Goal: Task Accomplishment & Management: Complete application form

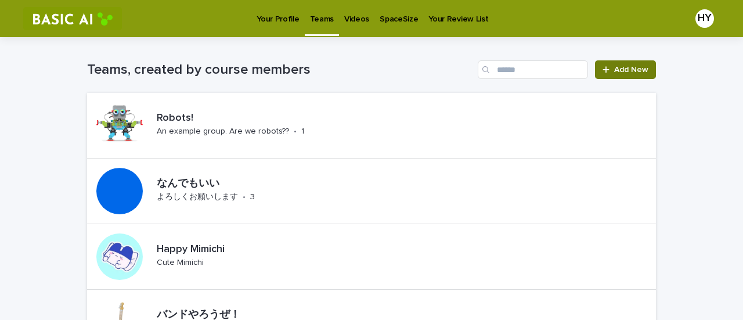
click at [620, 76] on link "Add New" at bounding box center [625, 69] width 61 height 19
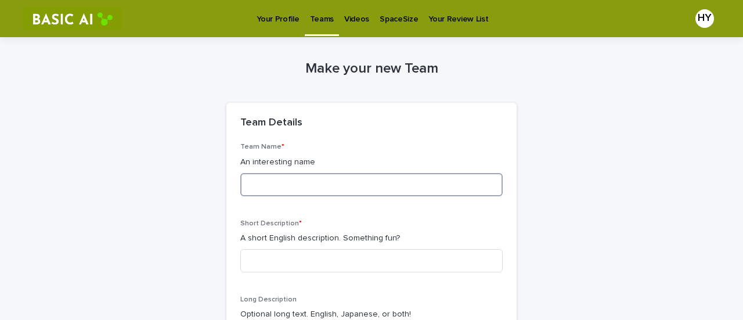
click at [275, 190] on input at bounding box center [371, 184] width 262 height 23
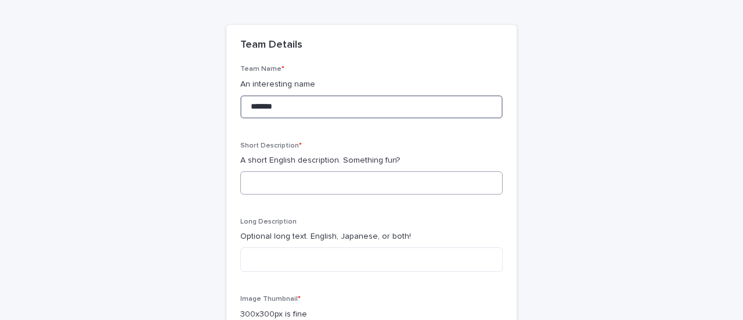
scroll to position [78, 0]
type input "*******"
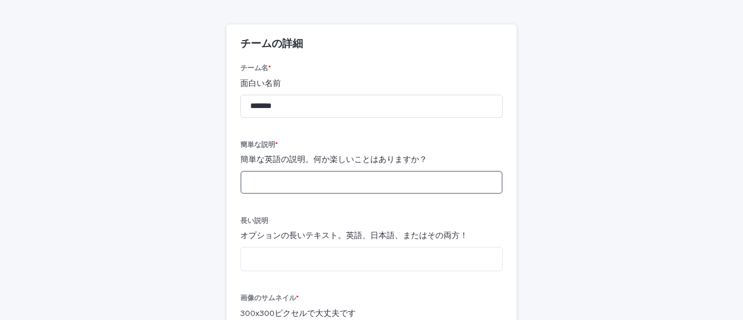
click at [306, 185] on input at bounding box center [371, 182] width 262 height 23
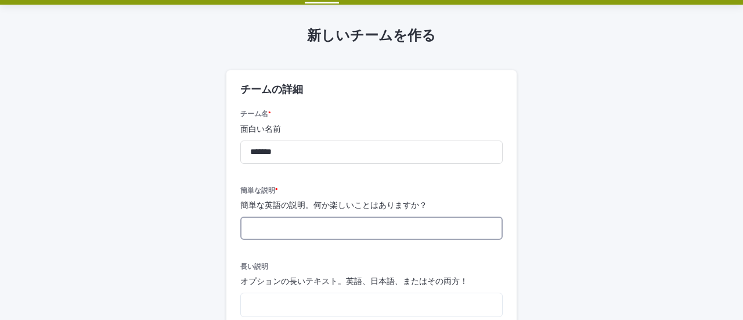
scroll to position [33, 0]
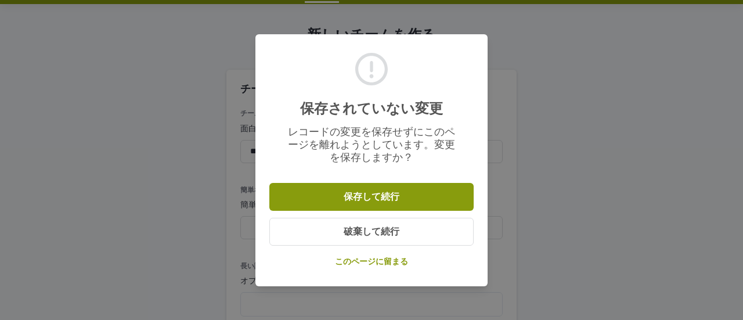
drag, startPoint x: 355, startPoint y: 233, endPoint x: 539, endPoint y: 204, distance: 186.3
click at [539, 204] on div "保存されていない変更 レコードの変更を保存せずにこのページを離れようとしています。変更を保存しますか？ 保存して続行 破棄して続行 このページに留まる" at bounding box center [371, 160] width 743 height 320
click at [366, 227] on font "破棄して続行" at bounding box center [372, 231] width 56 height 9
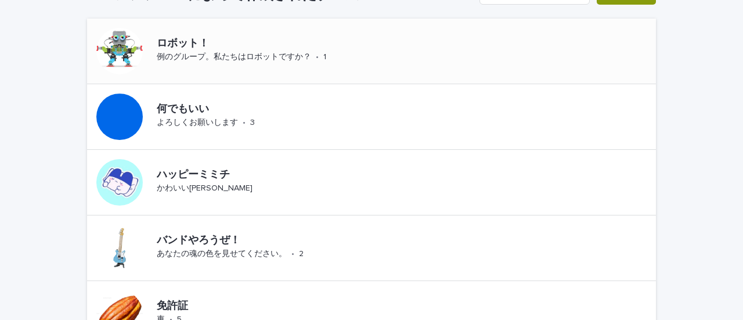
scroll to position [41, 0]
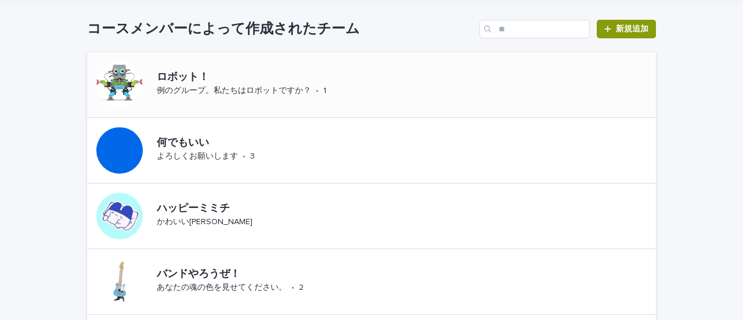
click at [181, 81] on font "ロボット！" at bounding box center [183, 77] width 52 height 10
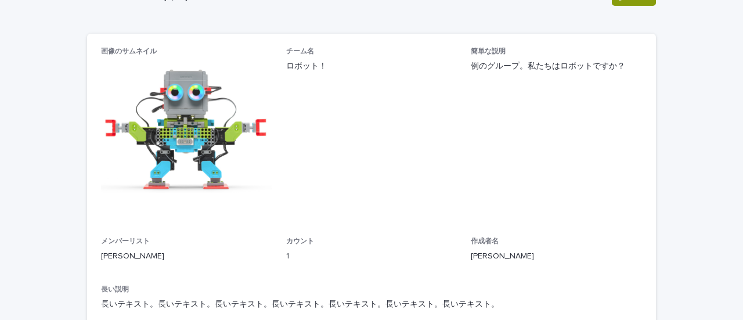
scroll to position [91, 0]
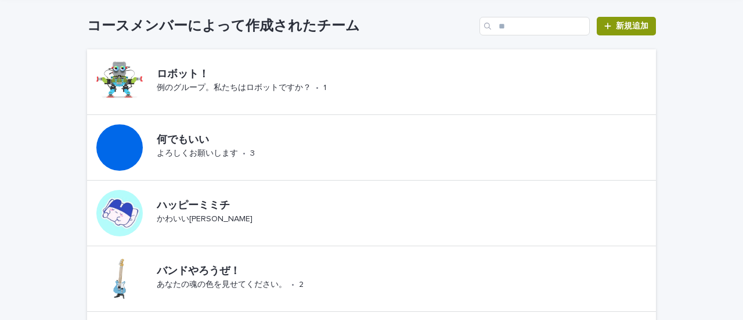
scroll to position [44, 0]
click at [191, 140] on font "何でもいい" at bounding box center [183, 139] width 52 height 10
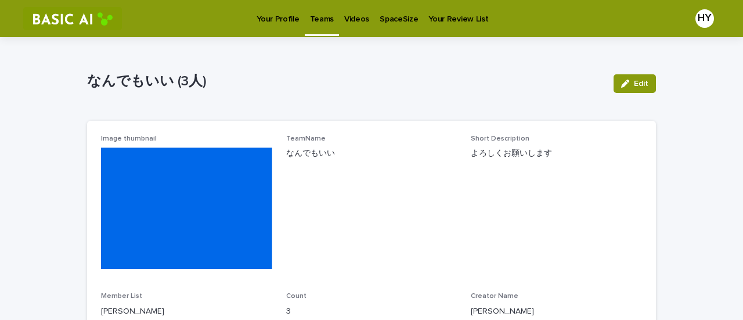
scroll to position [117, 0]
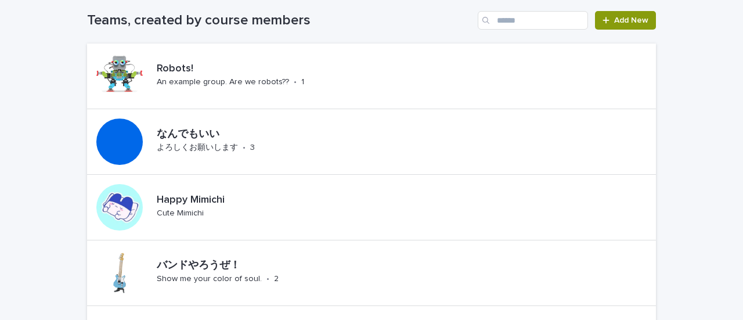
scroll to position [55, 0]
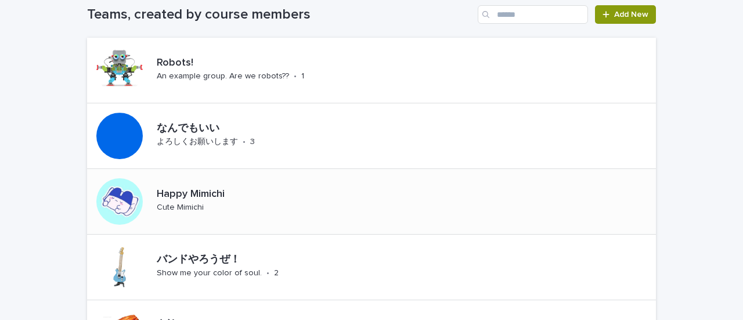
click at [182, 194] on p "Happy Mimichi" at bounding box center [214, 194] width 115 height 13
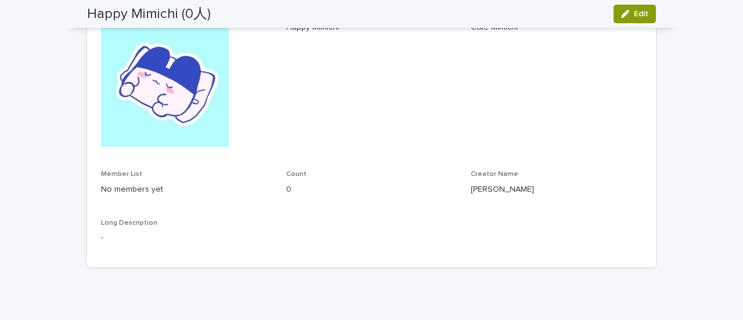
scroll to position [115, 0]
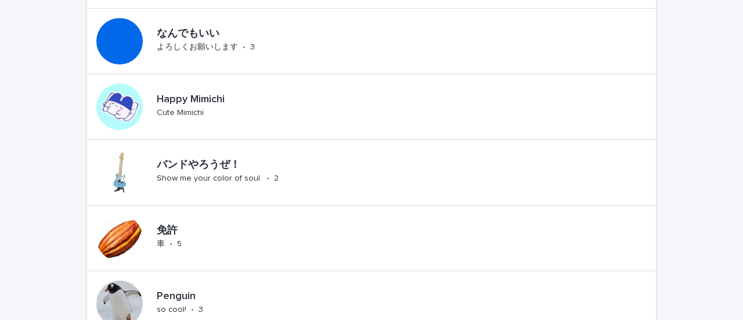
scroll to position [152, 0]
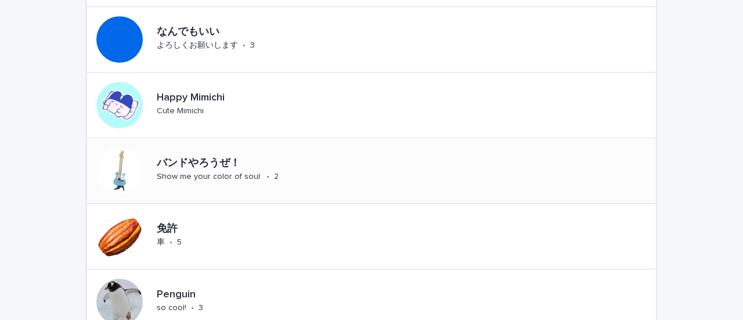
click at [200, 172] on p "Show me your color of soul." at bounding box center [209, 177] width 105 height 10
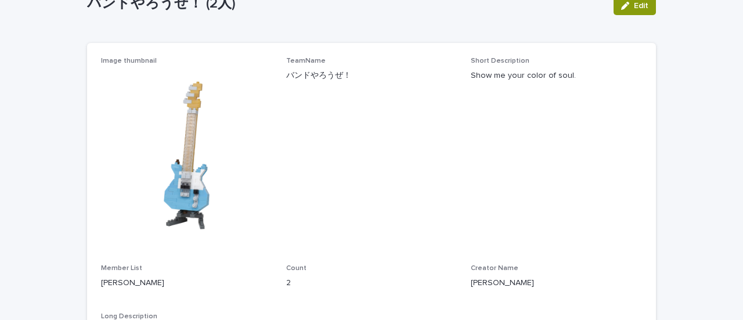
scroll to position [86, 0]
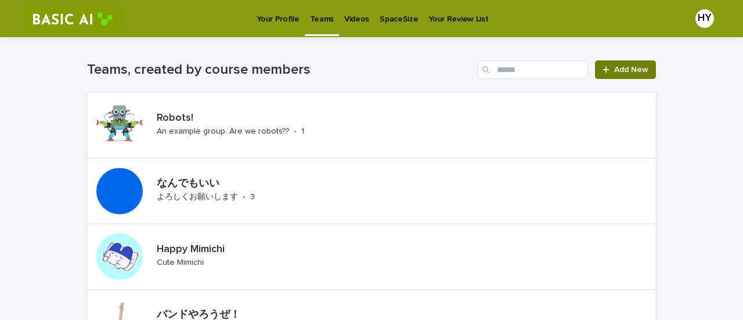
click at [623, 68] on span "Add New" at bounding box center [631, 70] width 34 height 8
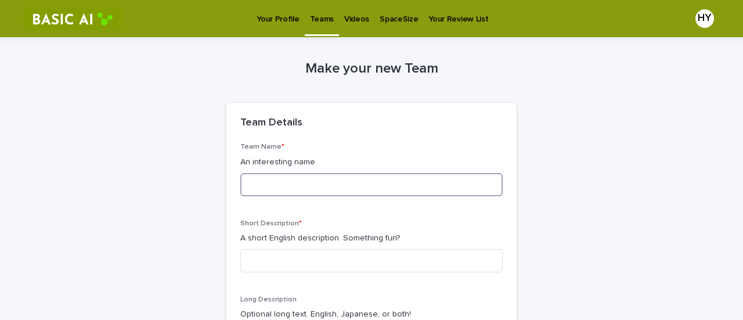
click at [291, 189] on input at bounding box center [371, 184] width 262 height 23
click at [621, 70] on div "Make your new Team Loading... Saving… Loading... Saving… Loading... Saving… Tea…" at bounding box center [371, 286] width 569 height 499
click at [583, 51] on div "Make your new Team Loading... Saving… Loading... Saving… Loading... Saving… Tea…" at bounding box center [371, 286] width 569 height 499
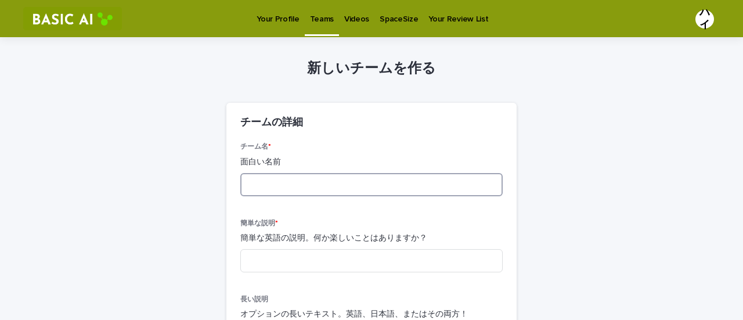
click at [277, 185] on input at bounding box center [371, 184] width 262 height 23
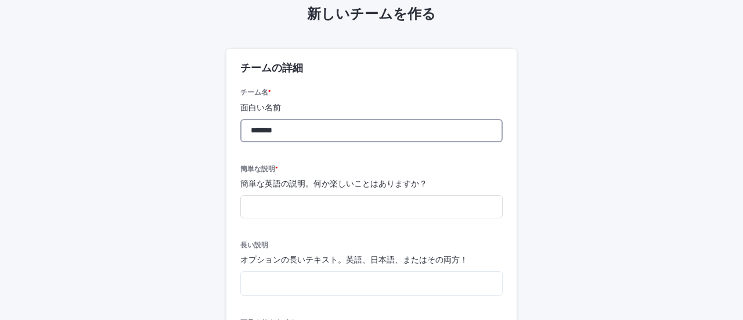
scroll to position [55, 0]
type input "*******"
click at [264, 207] on input at bounding box center [371, 205] width 262 height 23
type input "*"
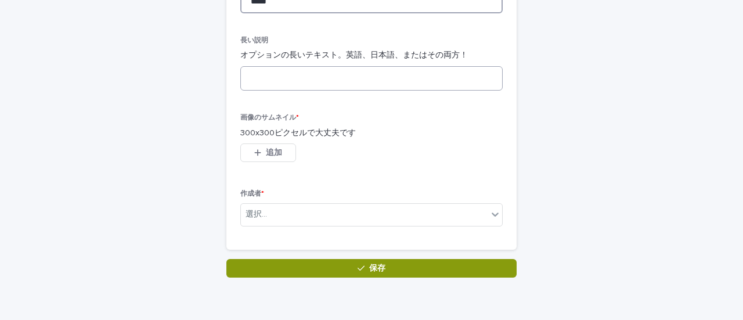
scroll to position [260, 0]
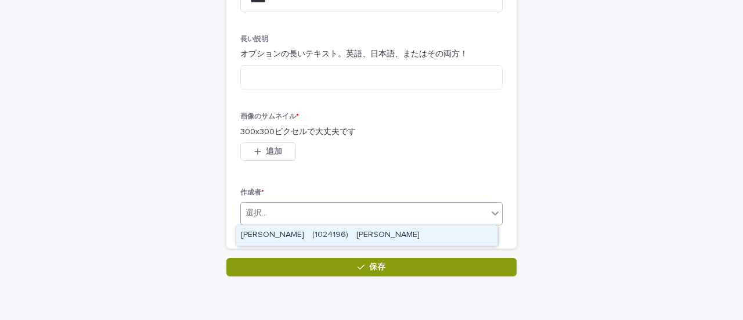
click at [290, 207] on div "選択..." at bounding box center [364, 213] width 247 height 19
click at [276, 230] on font "[PERSON_NAME] (1024196) [PERSON_NAME]" at bounding box center [324, 234] width 167 height 8
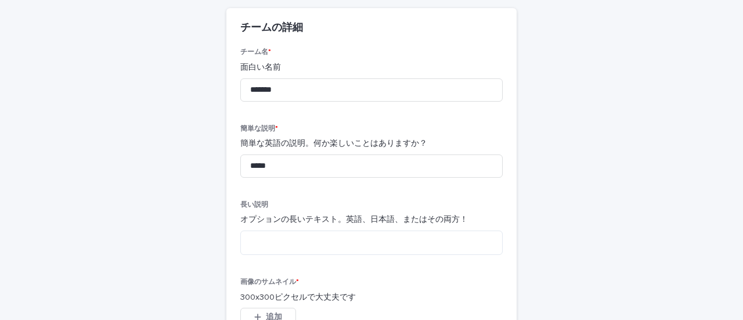
scroll to position [93, 0]
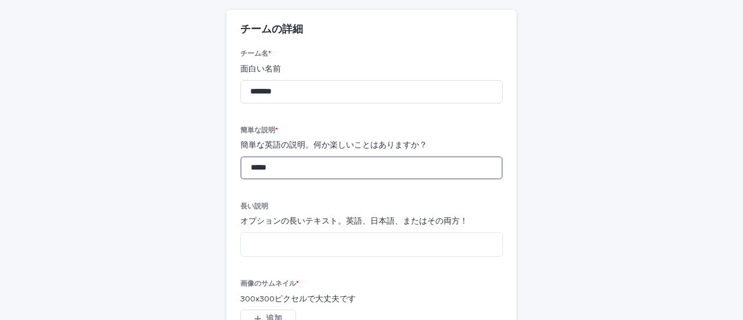
click at [323, 167] on input "*****" at bounding box center [371, 167] width 262 height 23
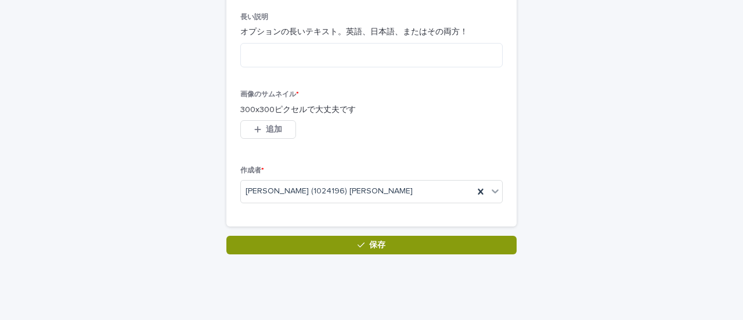
scroll to position [287, 0]
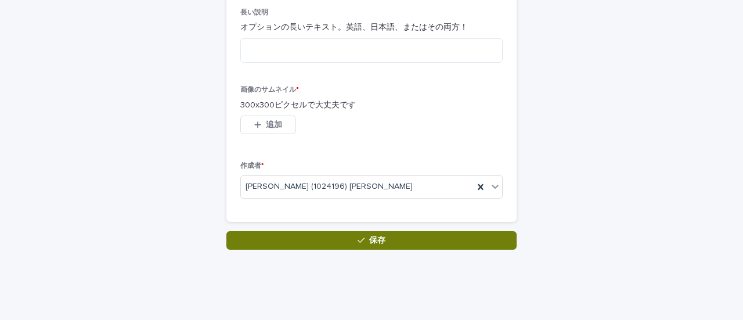
type input "**********"
click at [328, 240] on button "保存" at bounding box center [371, 240] width 290 height 19
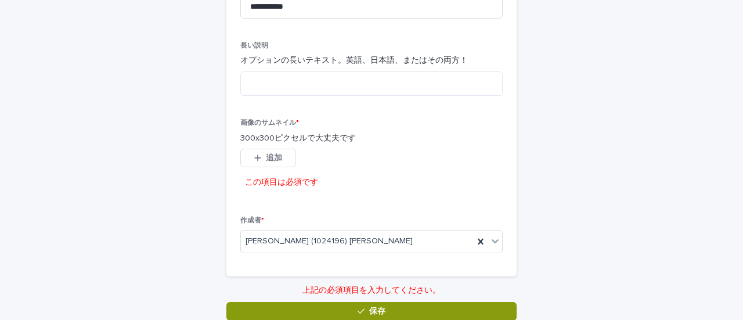
scroll to position [254, 0]
click at [272, 152] on button "追加" at bounding box center [268, 157] width 56 height 19
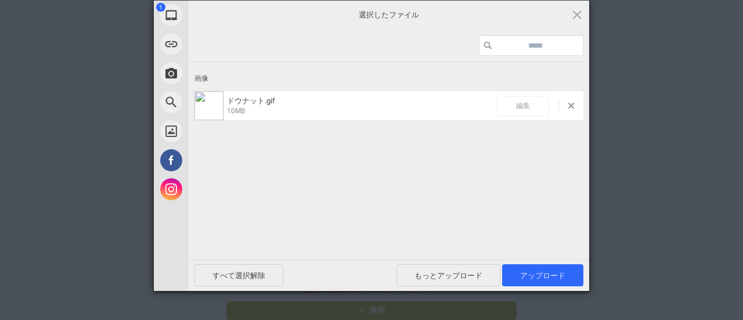
click at [535, 106] on span "編集" at bounding box center [523, 106] width 52 height 20
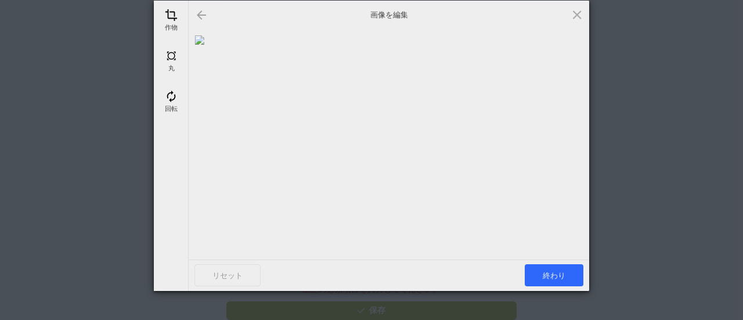
click at [203, 17] on div at bounding box center [201, 15] width 14 height 14
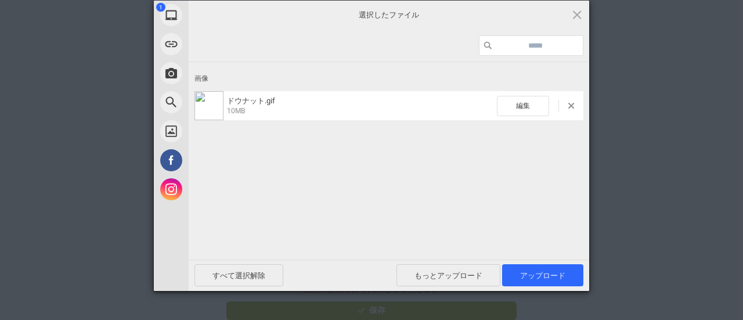
click at [286, 139] on div "画像 ドウナット.gif 10MB 編集" at bounding box center [389, 159] width 401 height 195
click at [574, 106] on span at bounding box center [571, 106] width 6 height 6
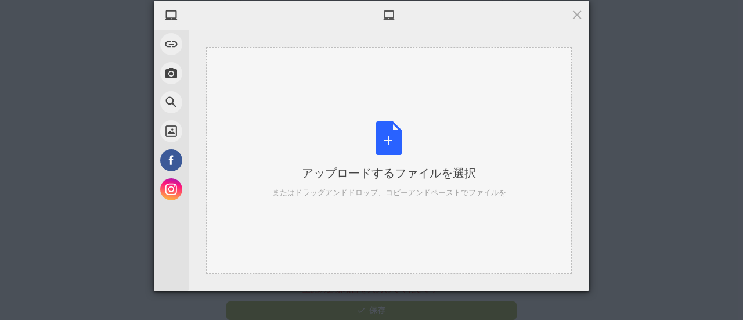
click at [345, 142] on div "アップロードするファイルを選択 またはドラッグアンドドロップ、コピーアンドペーストでファイルを" at bounding box center [389, 159] width 234 height 77
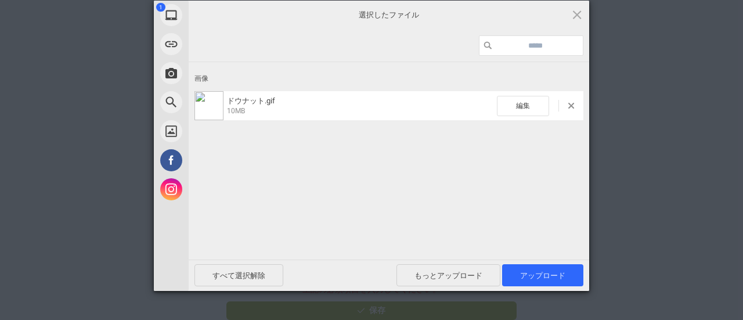
click at [571, 100] on div "編集" at bounding box center [540, 106] width 86 height 20
click at [573, 107] on span at bounding box center [571, 106] width 6 height 6
click at [546, 283] on span "アップロード 1" at bounding box center [542, 275] width 81 height 22
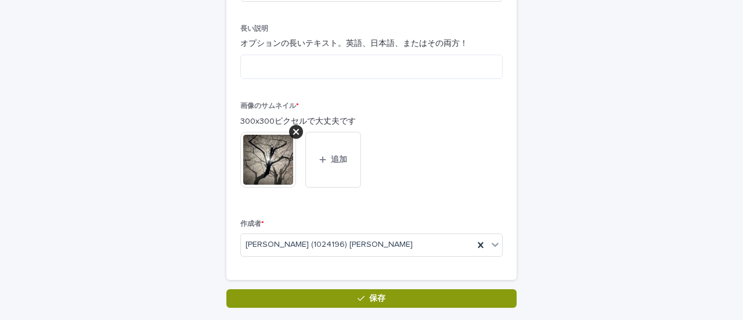
scroll to position [273, 0]
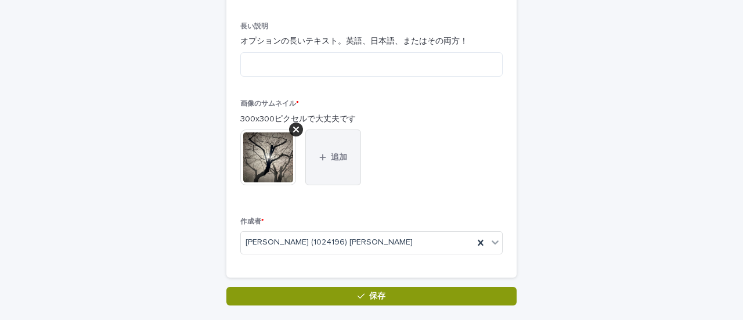
click at [313, 153] on button "追加" at bounding box center [333, 157] width 56 height 56
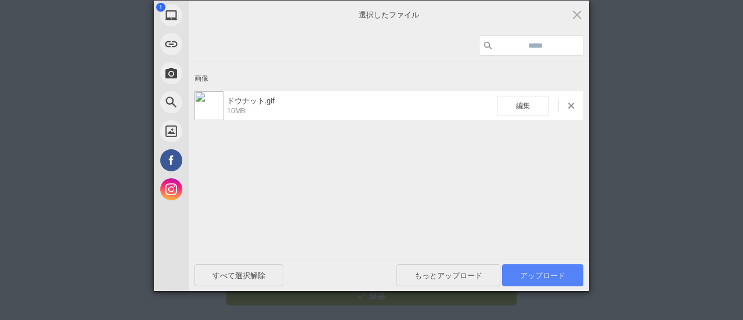
click at [540, 272] on font "アップロード" at bounding box center [542, 275] width 45 height 9
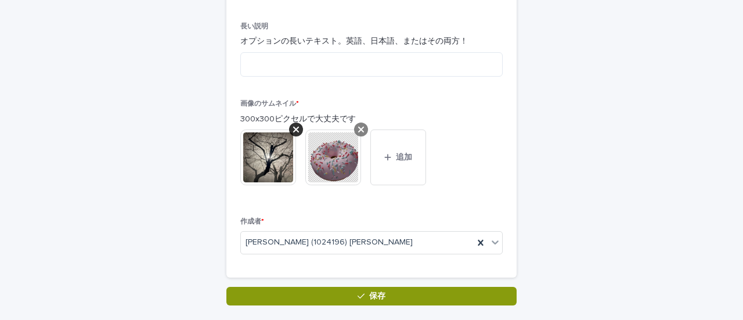
click at [358, 131] on icon at bounding box center [361, 129] width 6 height 9
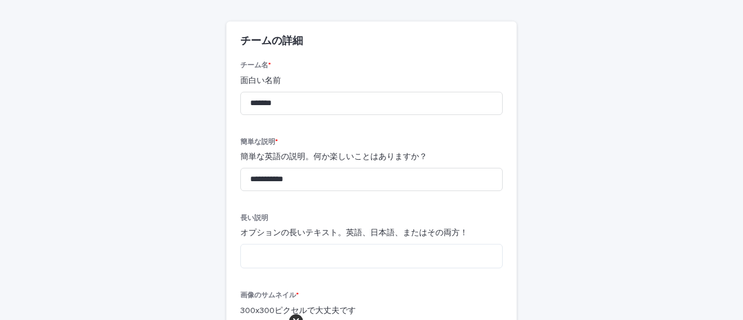
scroll to position [75, 0]
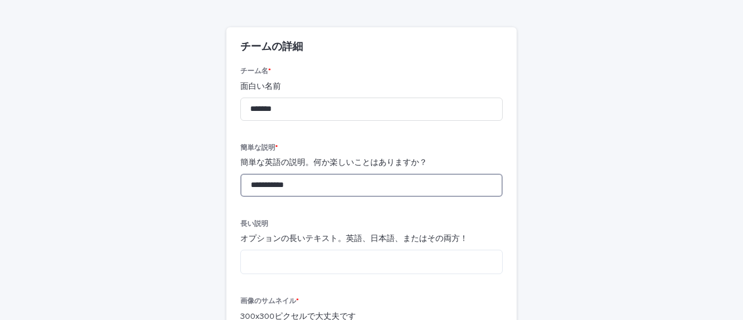
click at [291, 183] on input "**********" at bounding box center [371, 185] width 262 height 23
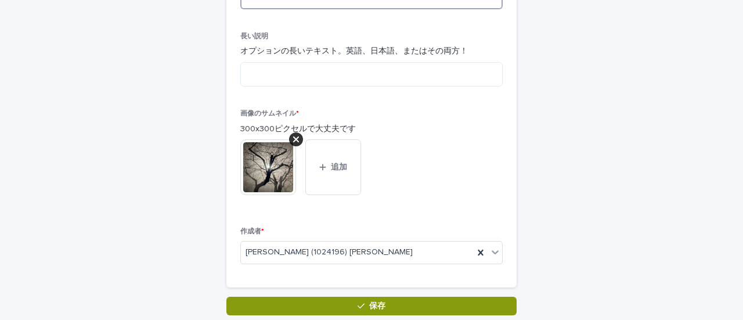
scroll to position [262, 0]
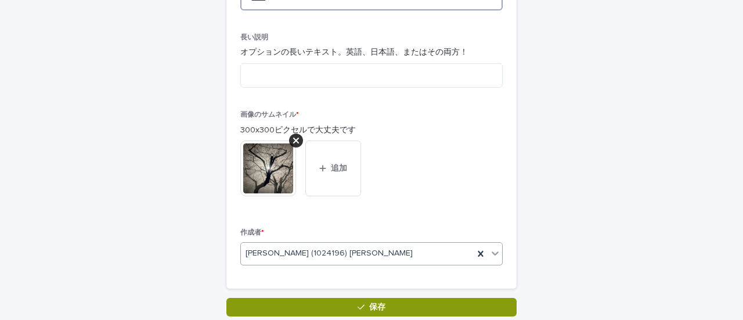
type input "*****"
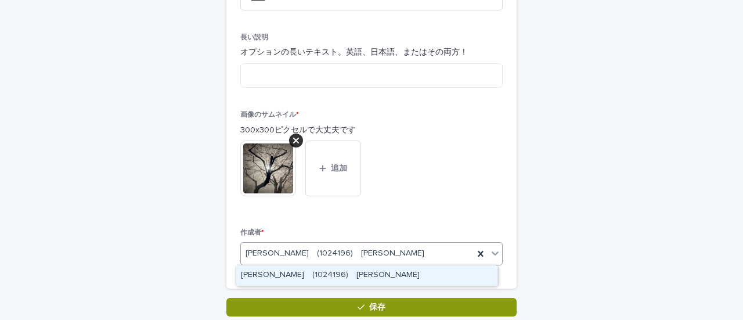
click at [495, 248] on icon at bounding box center [495, 253] width 12 height 12
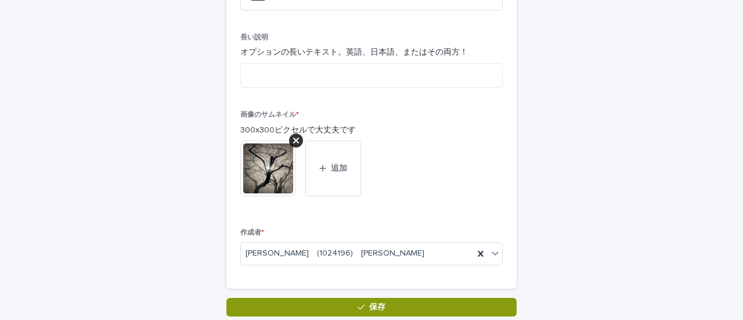
click at [533, 205] on div "新しいチームを作る 読み込み中... 保存中… 読み込み中... 保存中… 読み込み中... 保存中… チームの詳細 チーム名 * 面白い名前 *******…" at bounding box center [371, 45] width 569 height 541
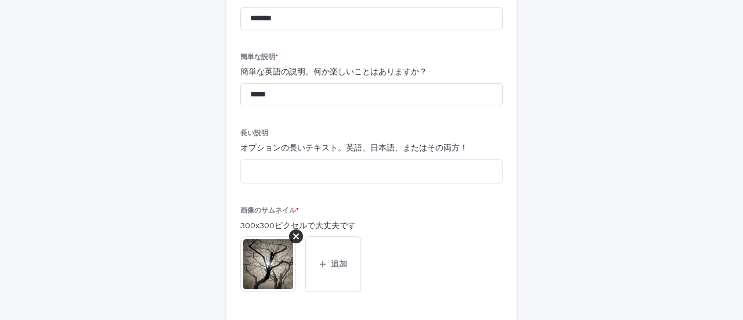
scroll to position [205, 0]
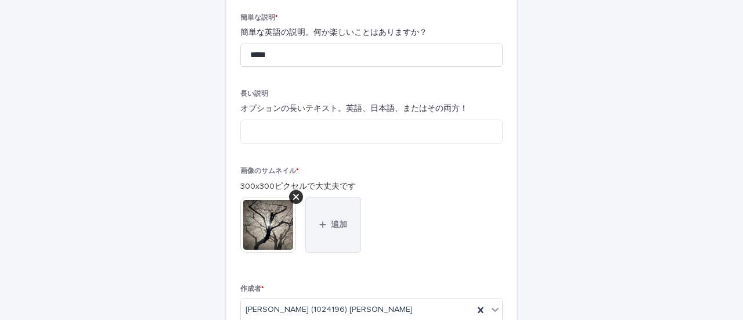
click at [329, 217] on button "追加" at bounding box center [333, 225] width 56 height 56
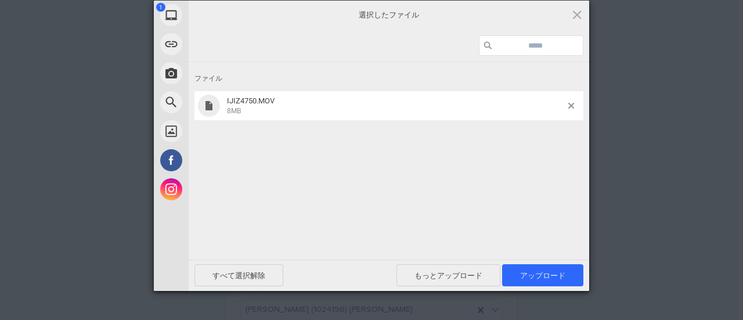
click at [540, 264] on div "すべて選択解除 もっとアップロード アップロード 1" at bounding box center [389, 274] width 401 height 31
click at [533, 269] on span "アップロード 1" at bounding box center [542, 275] width 81 height 22
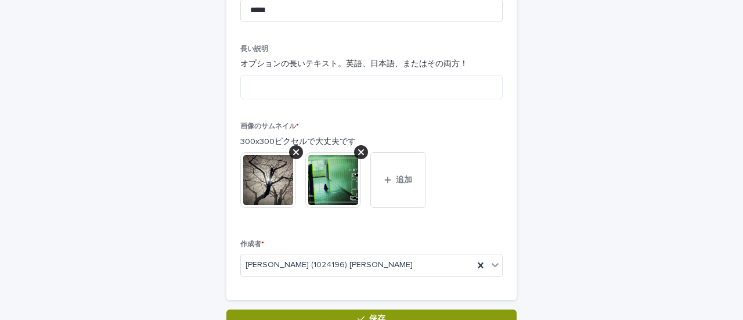
scroll to position [251, 0]
click at [355, 145] on div at bounding box center [361, 152] width 14 height 14
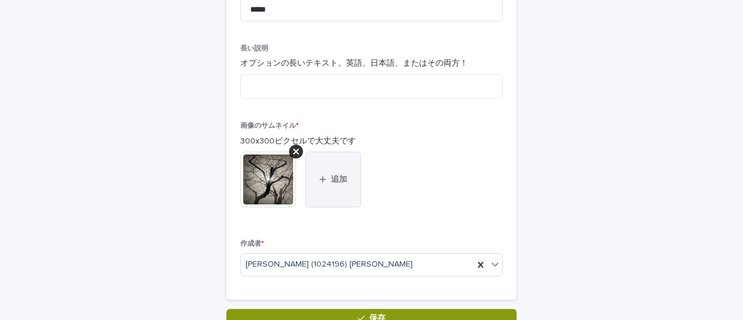
click at [326, 170] on button "追加" at bounding box center [333, 180] width 56 height 56
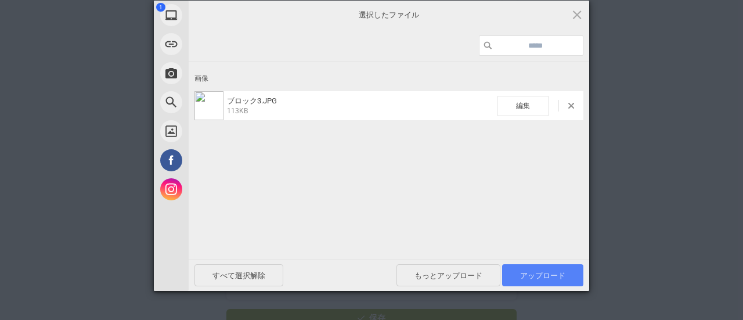
click at [546, 272] on font "アップロード" at bounding box center [542, 275] width 45 height 9
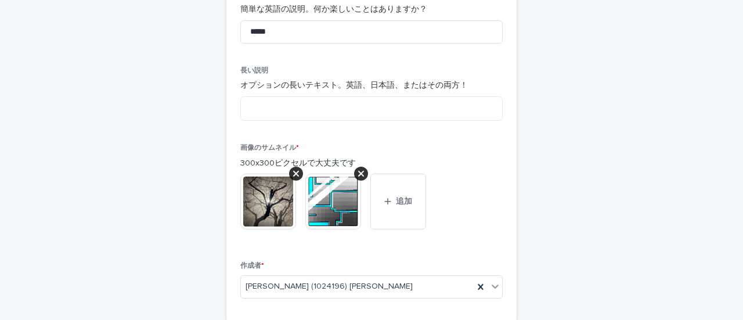
scroll to position [233, 0]
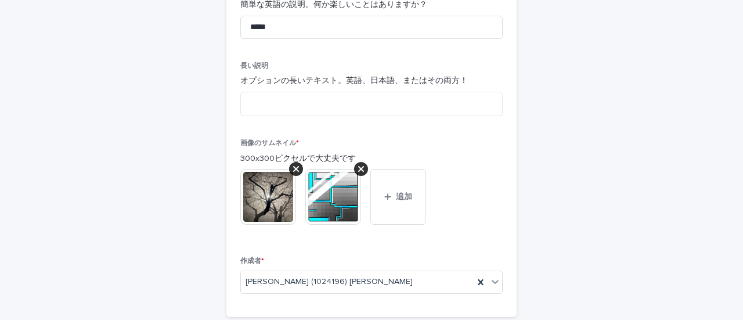
click at [197, 166] on div "新しいチームを作る 読み込み中... 保存中… 読み込み中... 保存中… 読み込み中... 保存中… チームの詳細 チーム名 * 面白い名前 *******…" at bounding box center [371, 74] width 569 height 541
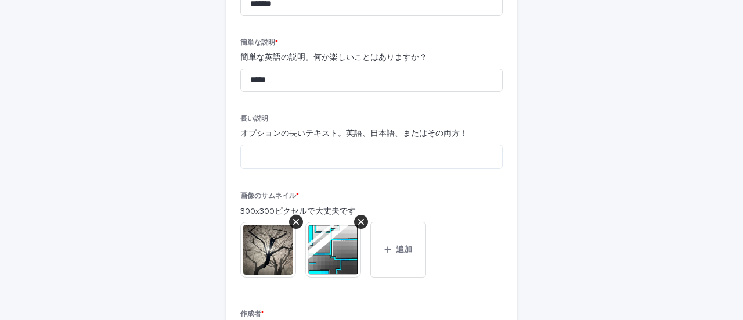
scroll to position [179, 0]
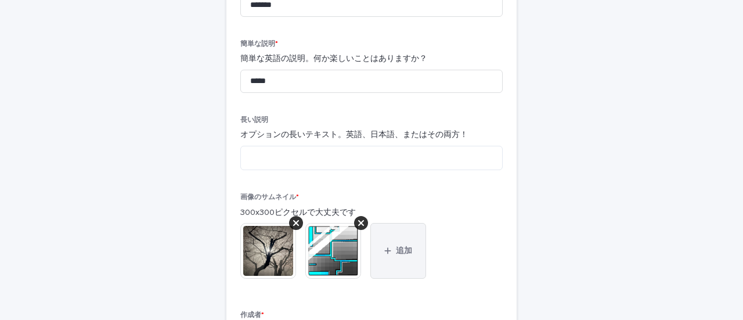
click at [392, 270] on button "追加" at bounding box center [398, 251] width 56 height 56
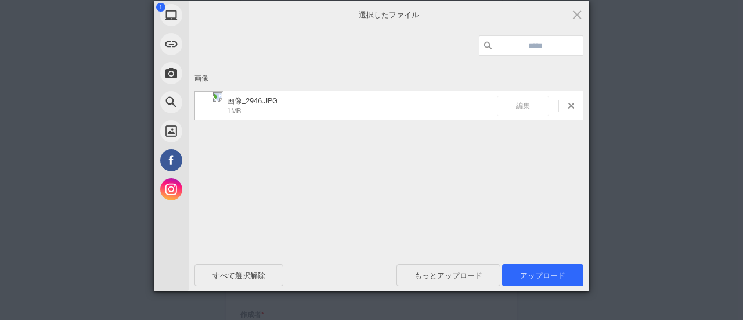
click at [535, 110] on span "編集" at bounding box center [523, 106] width 52 height 20
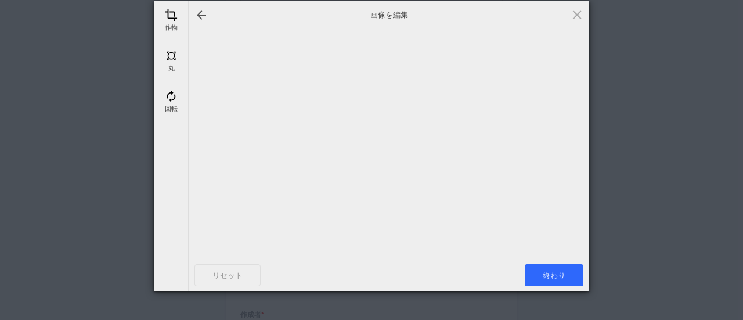
click at [164, 13] on div "作物" at bounding box center [171, 20] width 29 height 29
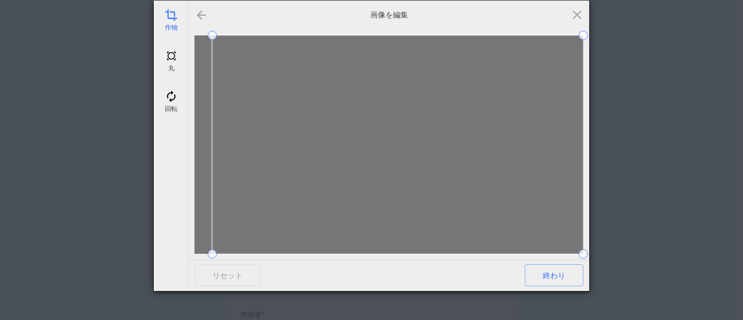
click at [203, 17] on div at bounding box center [201, 15] width 14 height 14
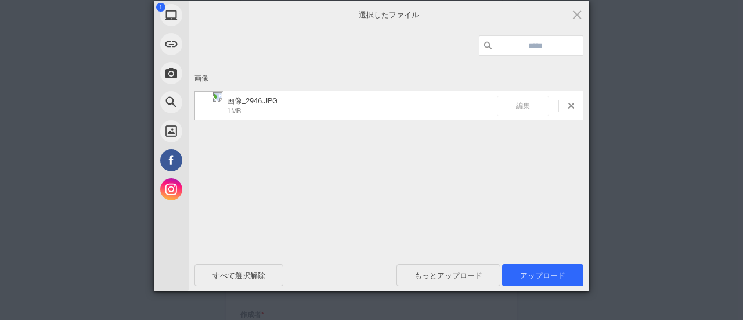
click at [510, 106] on span "編集" at bounding box center [523, 106] width 52 height 20
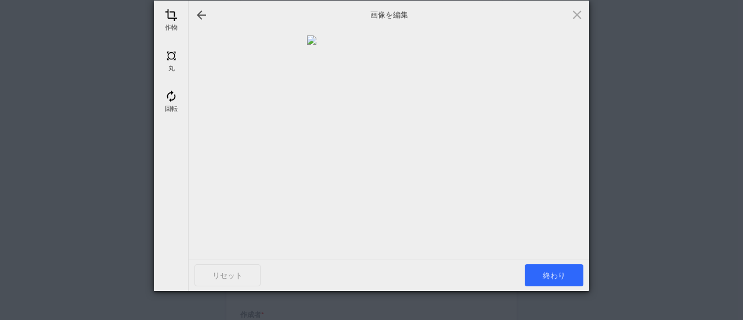
click at [170, 12] on span at bounding box center [171, 15] width 13 height 13
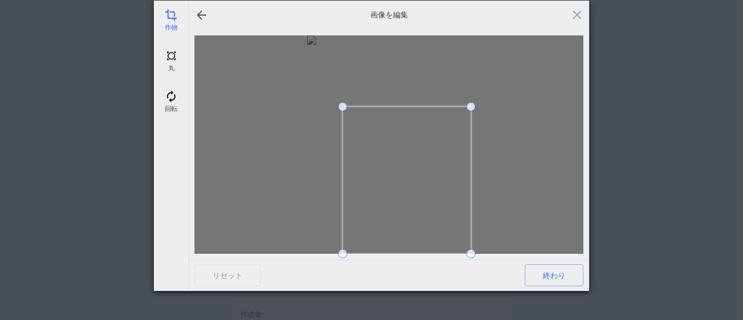
click at [340, 105] on span at bounding box center [342, 106] width 9 height 9
click at [406, 172] on span at bounding box center [403, 170] width 9 height 9
click at [564, 269] on span "終わり" at bounding box center [554, 275] width 59 height 22
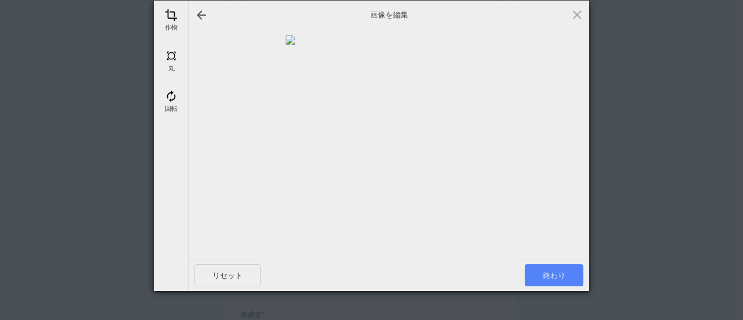
click at [551, 272] on font "終わり" at bounding box center [554, 275] width 23 height 9
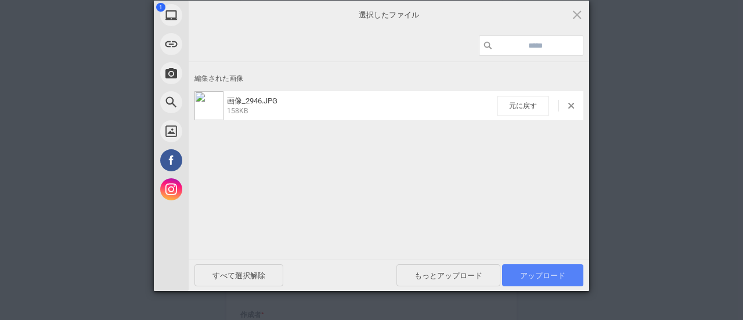
click at [539, 268] on span "アップロード 1" at bounding box center [542, 275] width 81 height 22
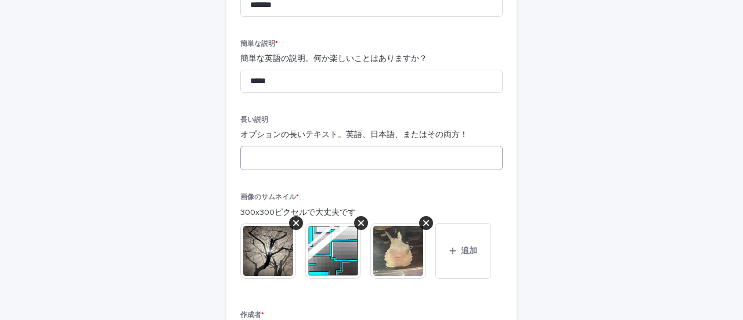
scroll to position [224, 0]
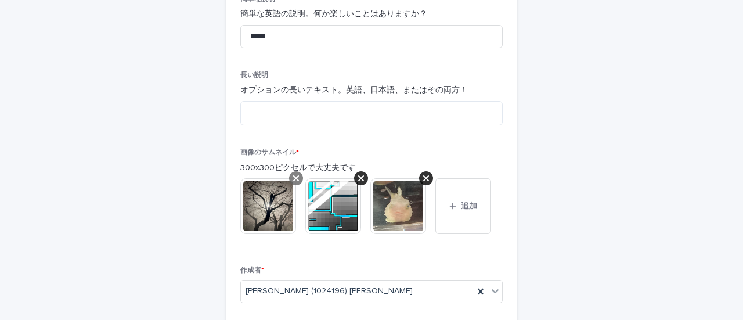
click at [293, 175] on icon at bounding box center [296, 178] width 6 height 9
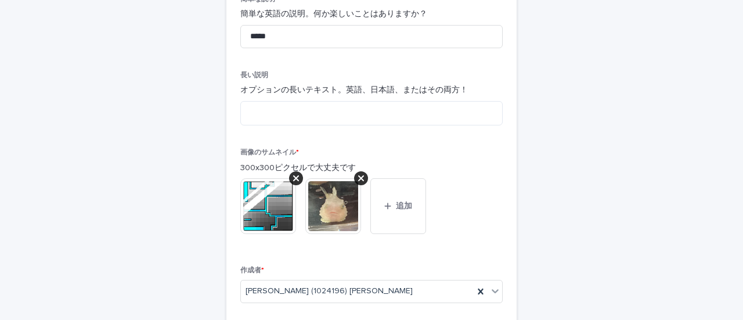
click at [293, 175] on icon at bounding box center [296, 178] width 6 height 9
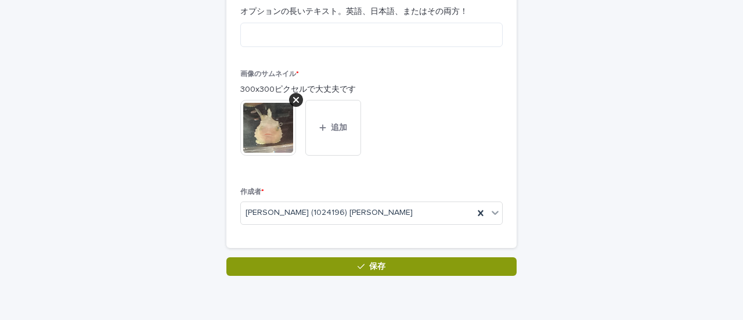
scroll to position [303, 0]
